Goal: Find specific page/section: Find specific page/section

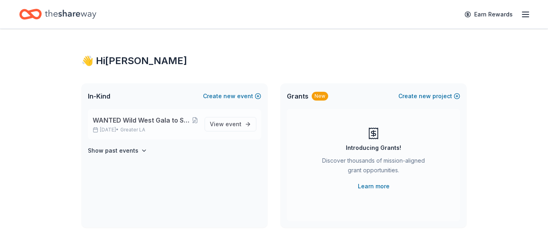
click at [145, 128] on span "Greater LA" at bounding box center [132, 130] width 25 height 6
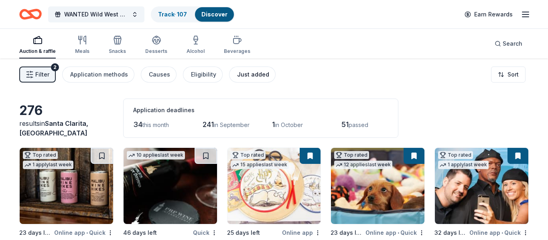
click at [254, 72] on div "Just added" at bounding box center [253, 75] width 32 height 10
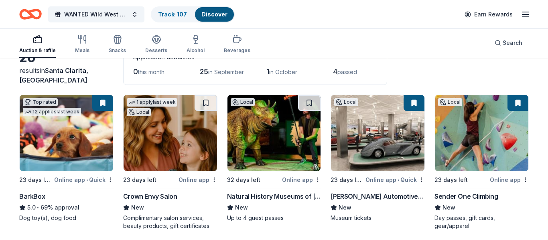
scroll to position [50, 0]
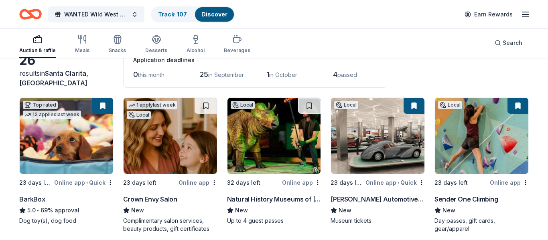
click at [151, 200] on div "Crown Envy Salon" at bounding box center [150, 200] width 54 height 10
